Goal: Transaction & Acquisition: Purchase product/service

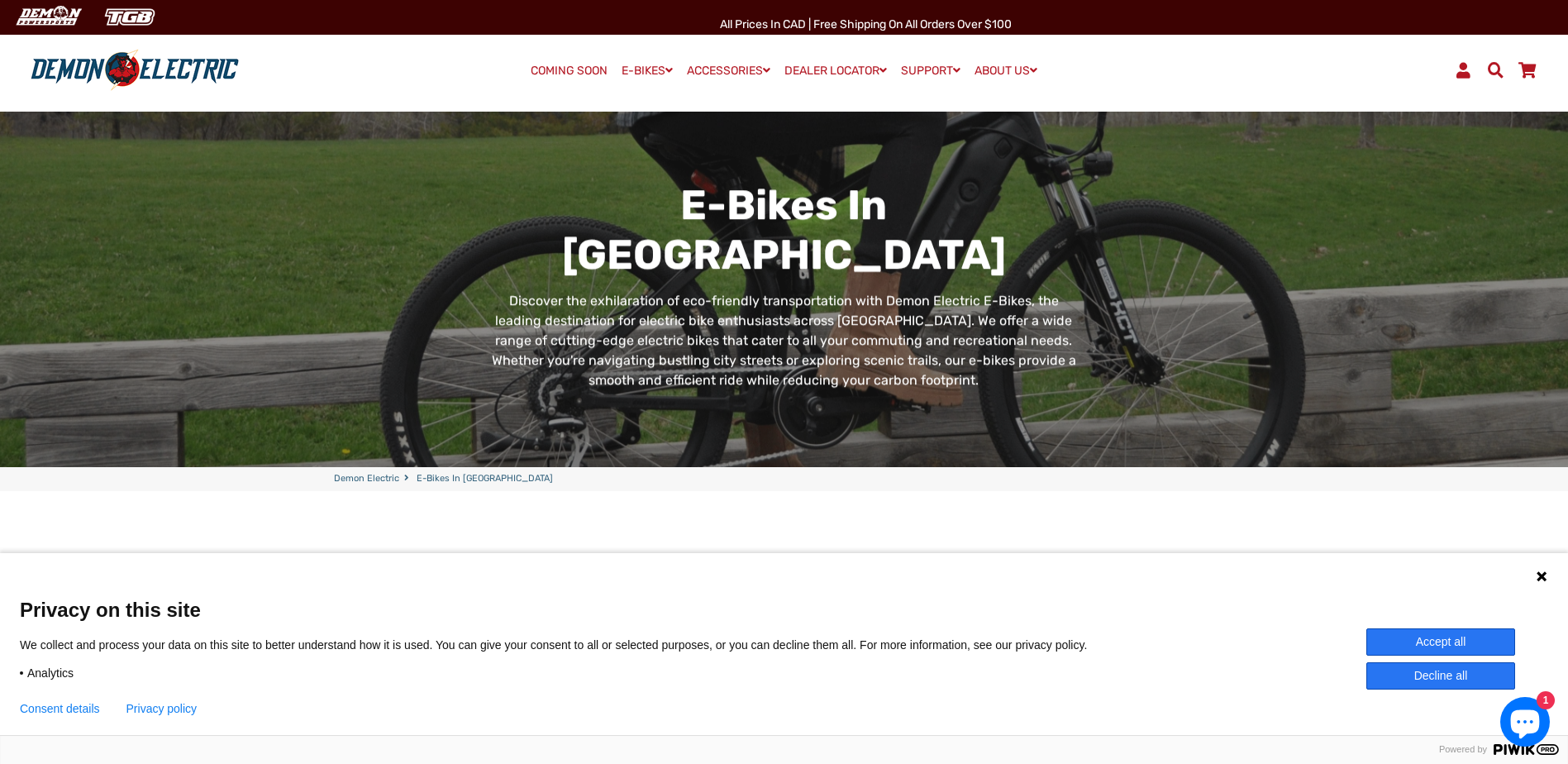
scroll to position [221, 0]
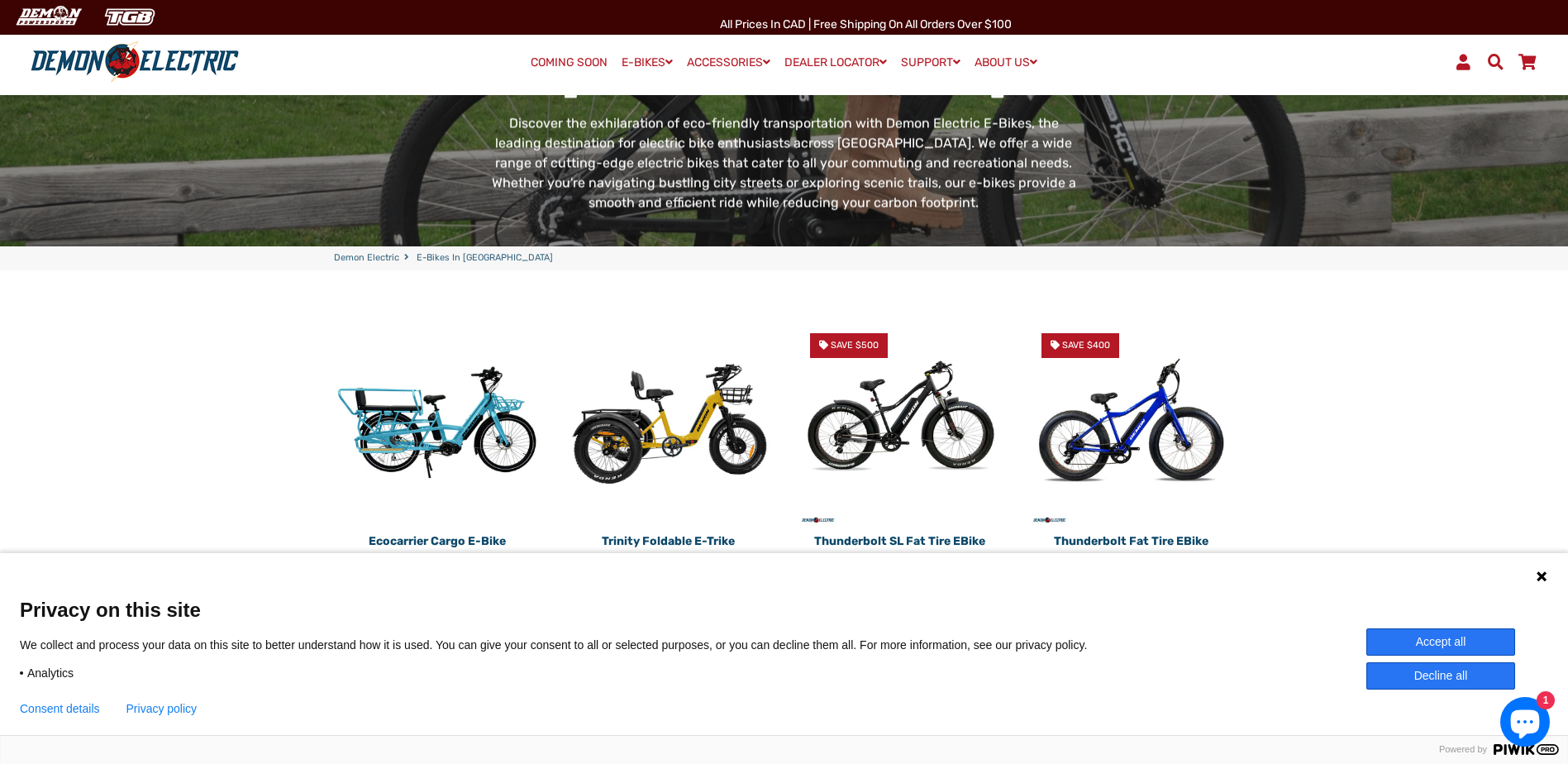
click at [691, 431] on img at bounding box center [668, 423] width 206 height 206
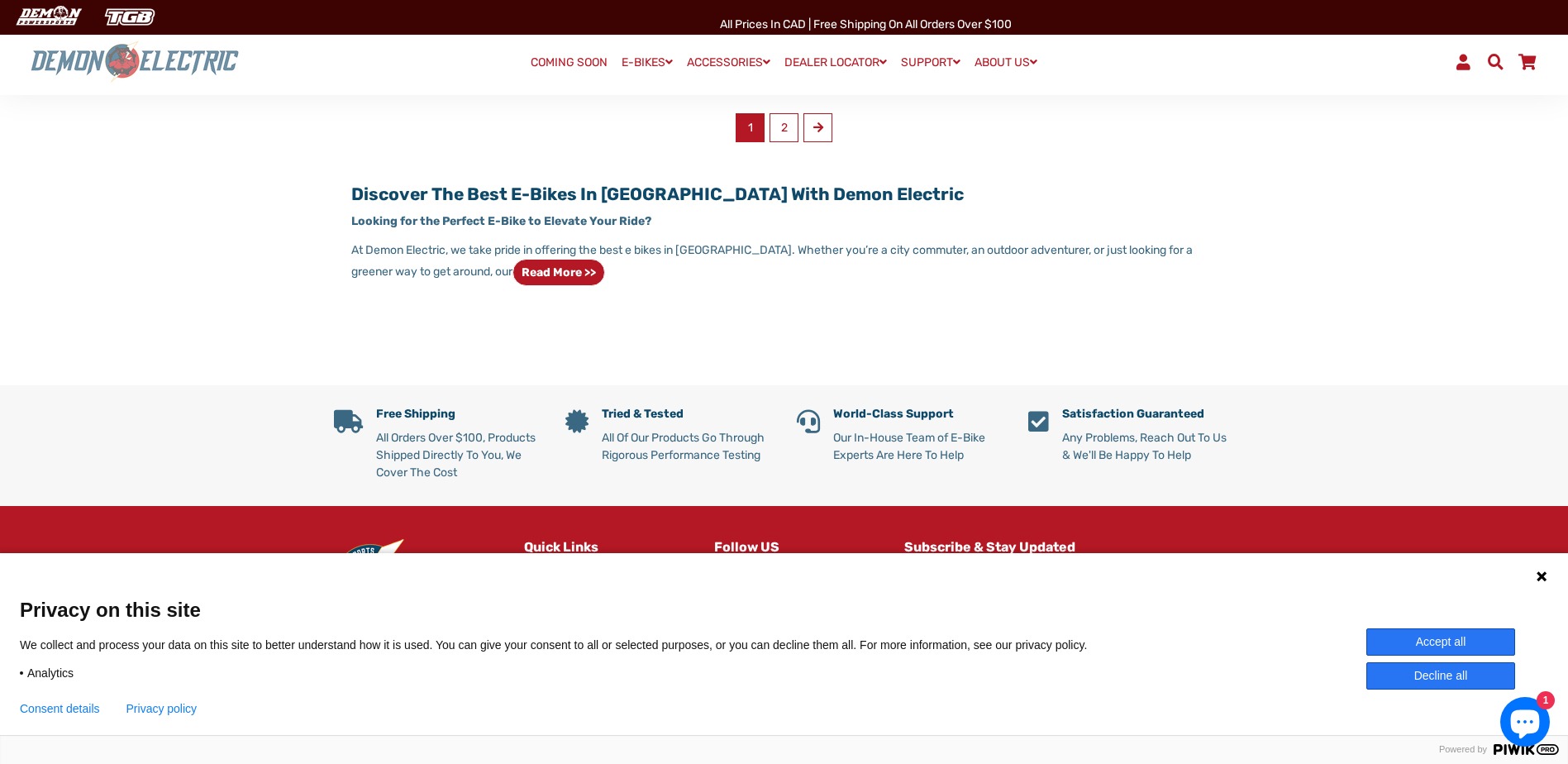
scroll to position [1096, 0]
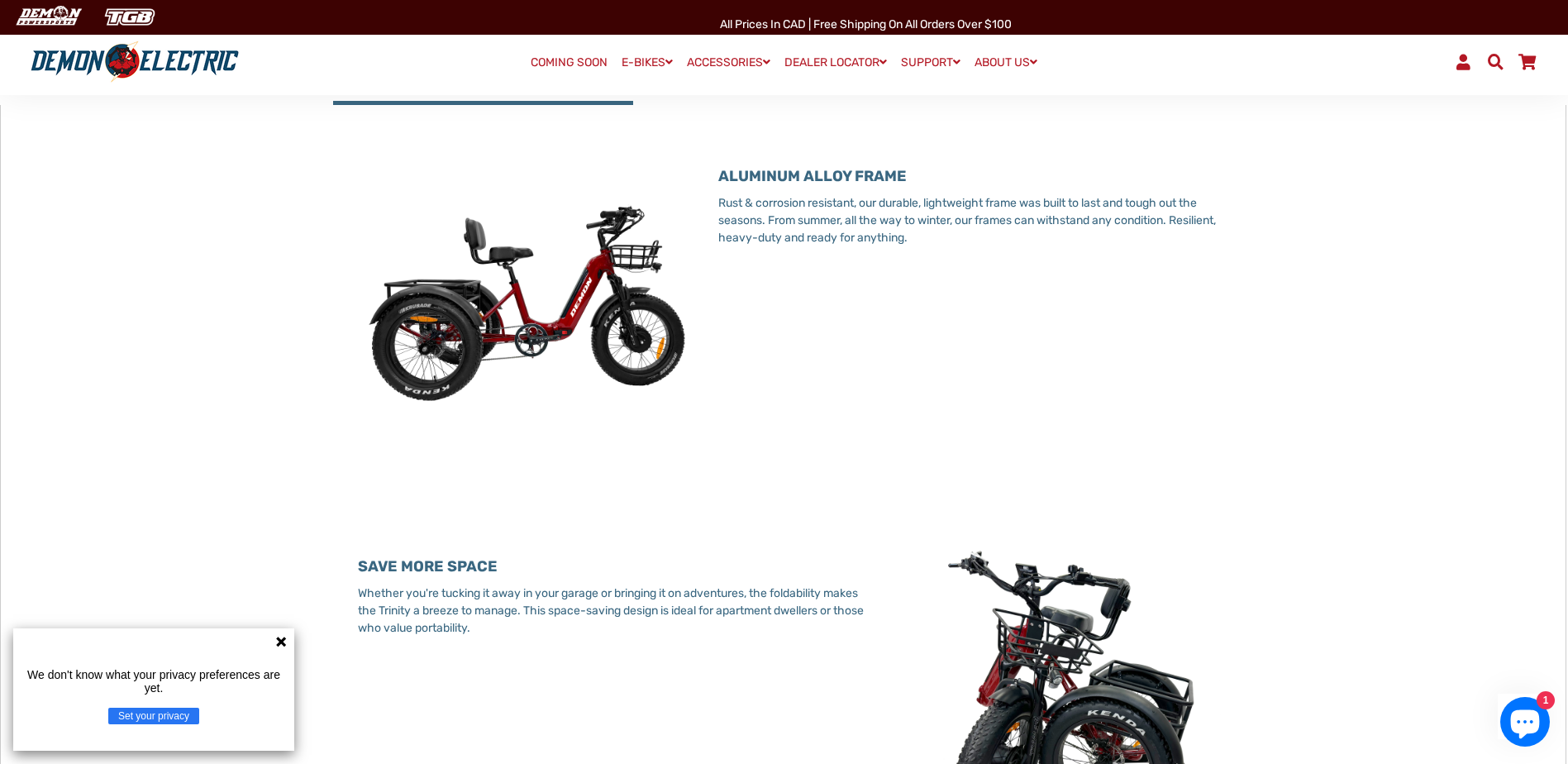
scroll to position [882, 0]
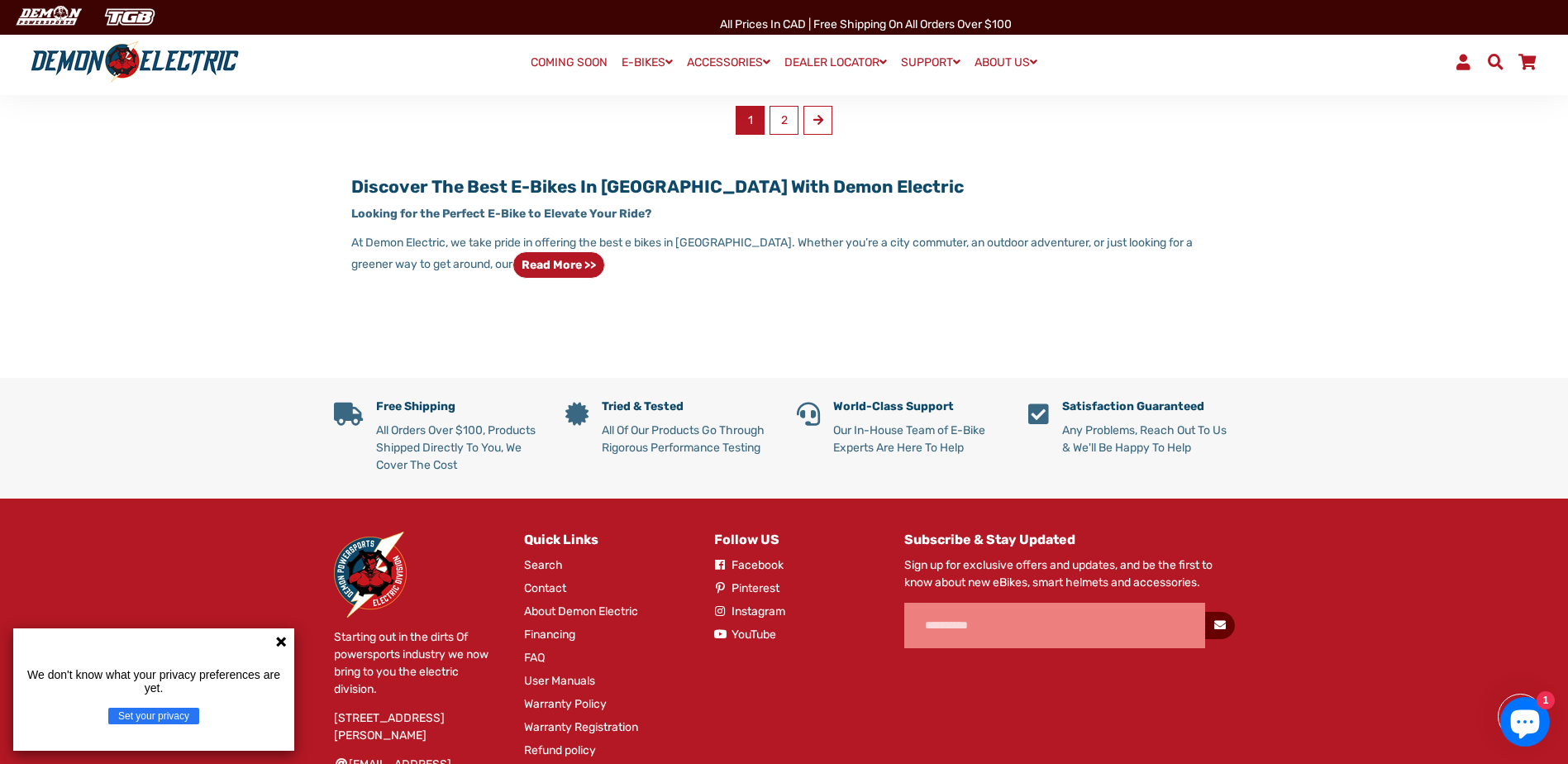
scroll to position [1102, 0]
